Goal: Task Accomplishment & Management: Use online tool/utility

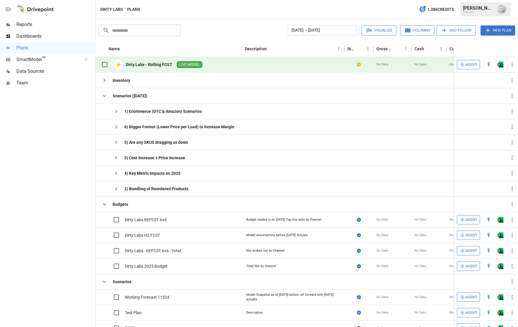
click at [131, 65] on div "Dirty Labs - Rolling FCST" at bounding box center [149, 65] width 46 height 6
click at [116, 64] on div "⚡" at bounding box center [118, 65] width 10 height 10
click at [141, 63] on div "Dirty Labs - Rolling FCST" at bounding box center [149, 65] width 46 height 6
click at [514, 63] on icon "button" at bounding box center [511, 64] width 7 height 7
click at [206, 66] on div at bounding box center [259, 163] width 518 height 327
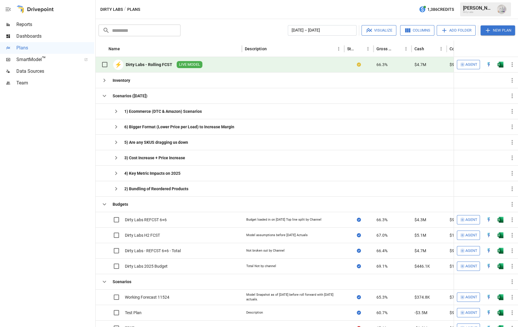
click at [162, 64] on div "Dirty Labs - Rolling FCST" at bounding box center [149, 65] width 46 height 6
click at [131, 65] on div "Dirty Labs - Rolling FCST" at bounding box center [149, 65] width 46 height 6
click at [185, 65] on span "LIVE MODEL" at bounding box center [190, 65] width 26 height 6
click at [140, 61] on div "⚡ Dirty Labs - Rolling FCST LIVE MODEL" at bounding box center [151, 64] width 104 height 12
click at [500, 64] on img "Open in Excel" at bounding box center [500, 65] width 6 height 6
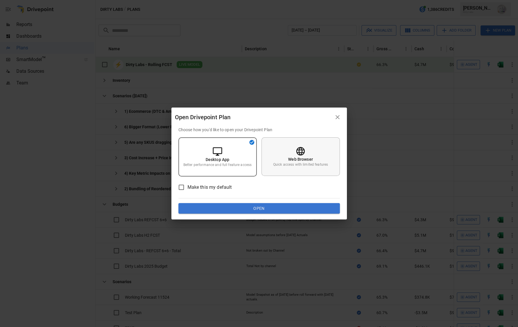
click at [314, 146] on div "Web Browser Quick access with limited features" at bounding box center [300, 156] width 78 height 39
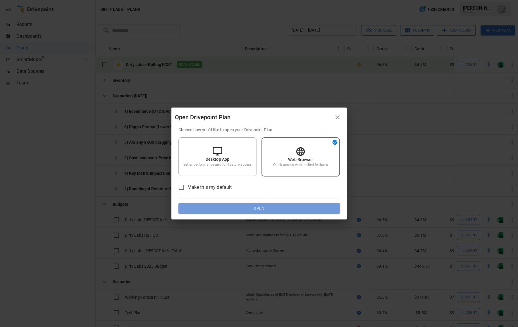
click at [253, 209] on button "Open" at bounding box center [258, 208] width 161 height 11
